Goal: Task Accomplishment & Management: Check status

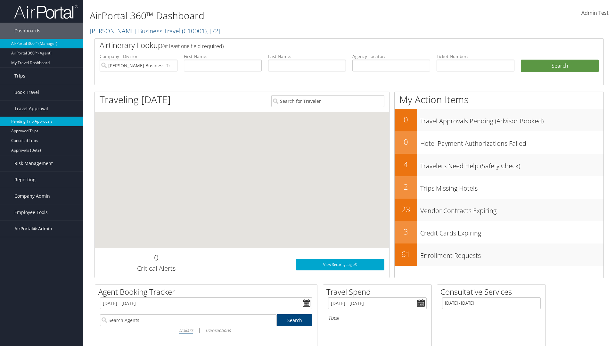
click at [42, 121] on link "Pending Trip Approvals" at bounding box center [41, 122] width 83 height 10
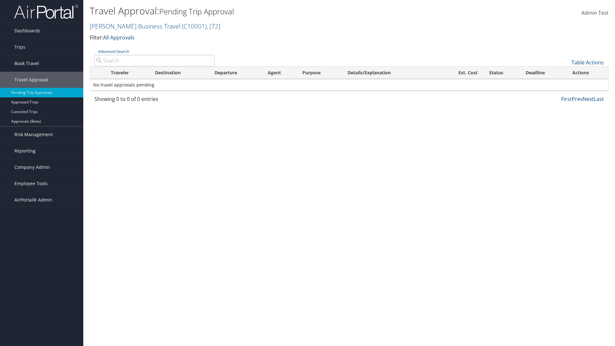
click at [587, 62] on link "Table Actions" at bounding box center [587, 62] width 32 height 7
click at [566, 72] on link "Download Report" at bounding box center [566, 72] width 84 height 11
click at [587, 62] on link "Table Actions" at bounding box center [587, 62] width 32 height 7
click at [566, 83] on link "Column Visibility" at bounding box center [566, 83] width 84 height 11
click at [566, 84] on link "Traveler" at bounding box center [566, 83] width 84 height 11
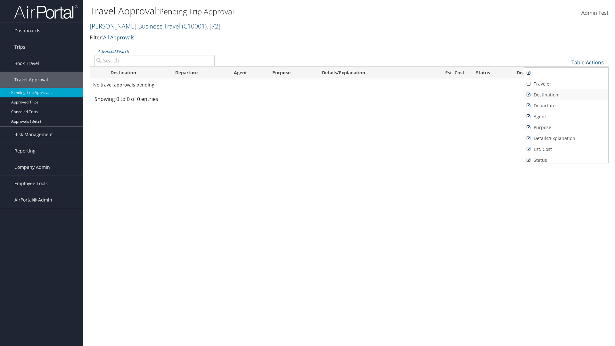
click at [566, 95] on link "Destination" at bounding box center [566, 94] width 84 height 11
click at [566, 106] on link "Departure" at bounding box center [566, 105] width 84 height 11
click at [566, 117] on link "Agent" at bounding box center [566, 116] width 84 height 11
click at [566, 138] on link "Details/Explanation" at bounding box center [566, 138] width 84 height 11
click at [566, 127] on link "Purpose" at bounding box center [566, 127] width 84 height 11
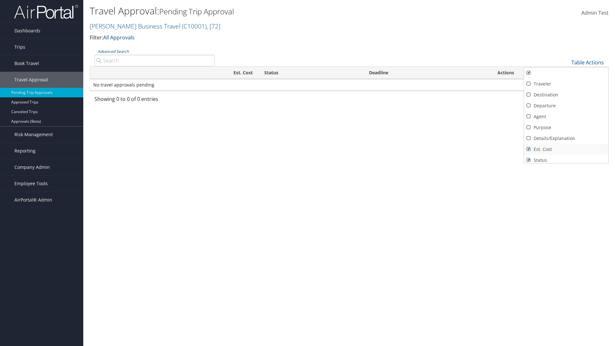
click at [566, 149] on link "Est. Cost" at bounding box center [566, 149] width 84 height 11
click at [566, 158] on link "Status" at bounding box center [566, 160] width 84 height 11
click at [566, 163] on link "Deadline" at bounding box center [566, 168] width 84 height 11
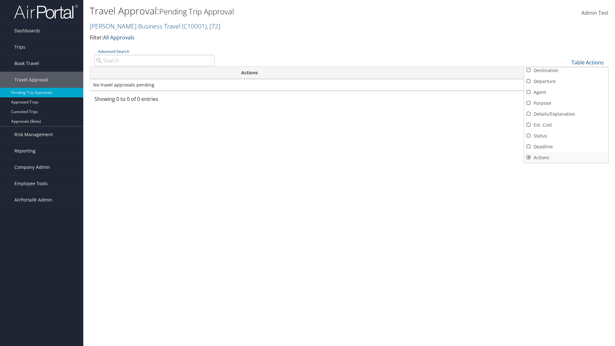
click at [566, 158] on link "Actions" at bounding box center [566, 157] width 84 height 11
click at [566, 65] on link "Traveler" at bounding box center [566, 59] width 84 height 11
click at [566, 95] on link "Destination" at bounding box center [566, 94] width 84 height 11
click at [566, 106] on link "Departure" at bounding box center [566, 105] width 84 height 11
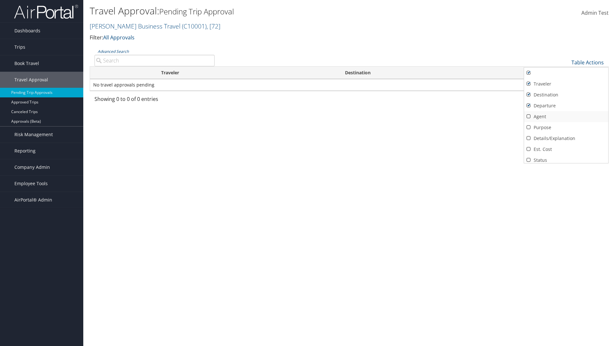
click at [566, 117] on link "Agent" at bounding box center [566, 116] width 84 height 11
click at [566, 138] on link "Details/Explanation" at bounding box center [566, 138] width 84 height 11
click at [566, 127] on link "Purpose" at bounding box center [566, 127] width 84 height 11
click at [566, 149] on link "Est. Cost" at bounding box center [566, 149] width 84 height 11
click at [566, 158] on link "Status" at bounding box center [566, 160] width 84 height 11
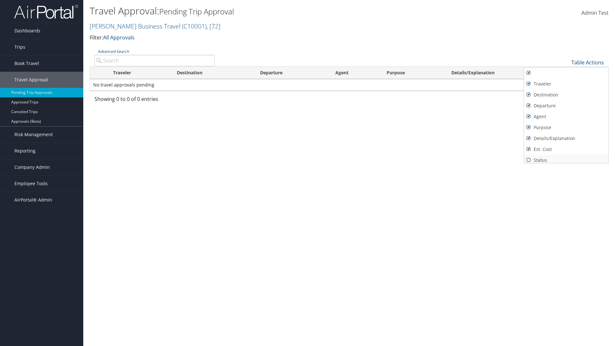
scroll to position [3, 0]
click at [566, 163] on link "Deadline" at bounding box center [566, 168] width 84 height 11
click at [566, 158] on link "Actions" at bounding box center [566, 157] width 84 height 11
